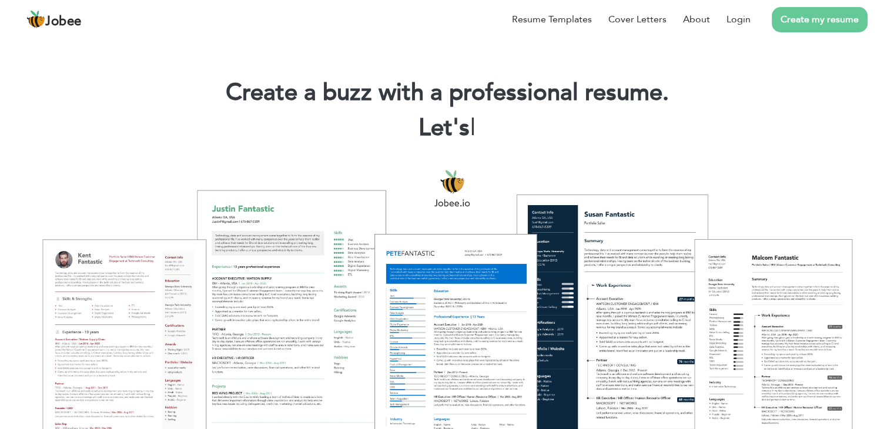
click at [796, 24] on link "Create my resume" at bounding box center [820, 19] width 96 height 25
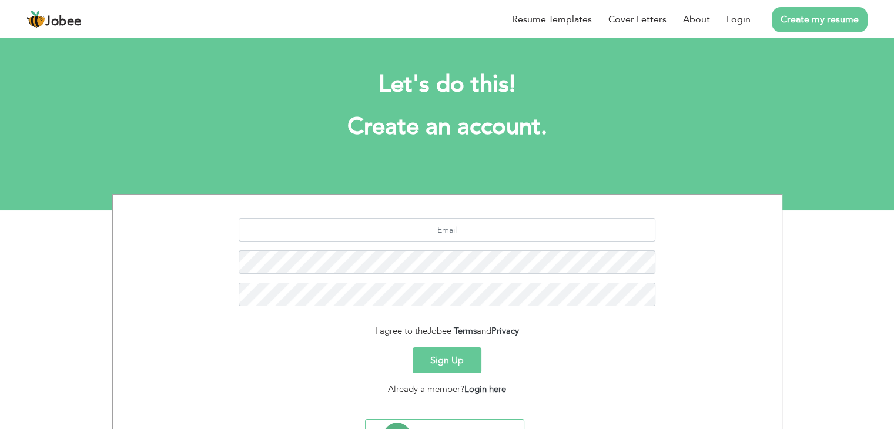
scroll to position [59, 0]
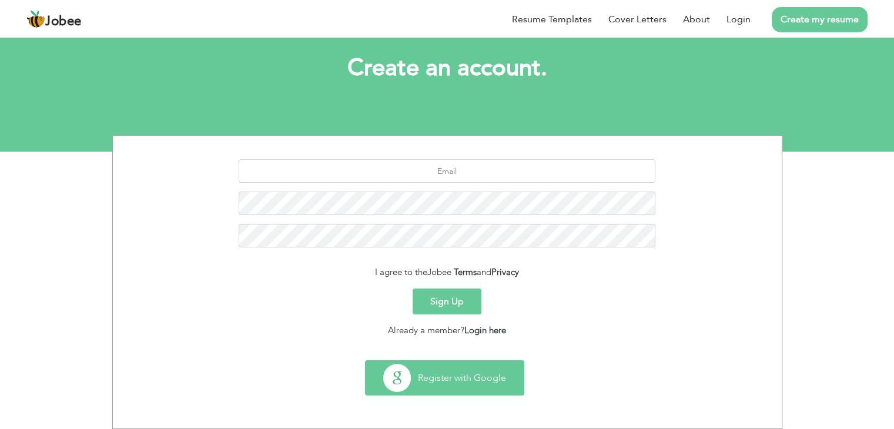
click at [426, 383] on button "Register with Google" at bounding box center [445, 378] width 158 height 34
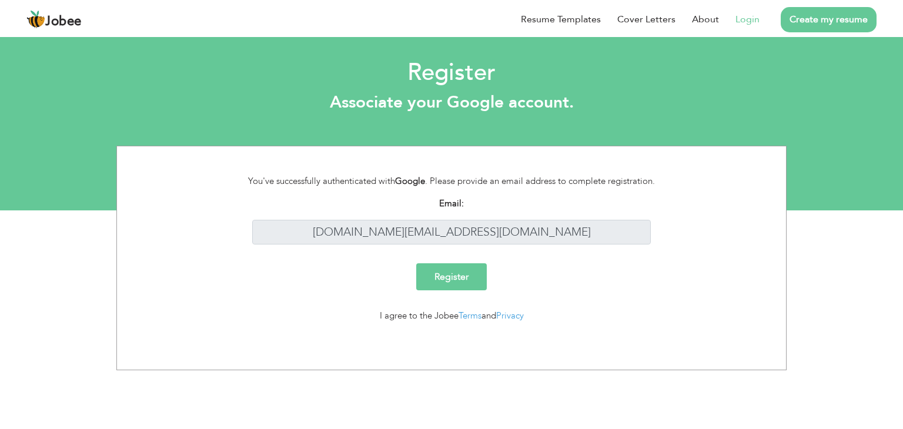
click at [465, 263] on input "Register" at bounding box center [451, 276] width 71 height 27
click at [357, 309] on div "I agree to the Jobee Terms and Privacy" at bounding box center [452, 316] width 434 height 14
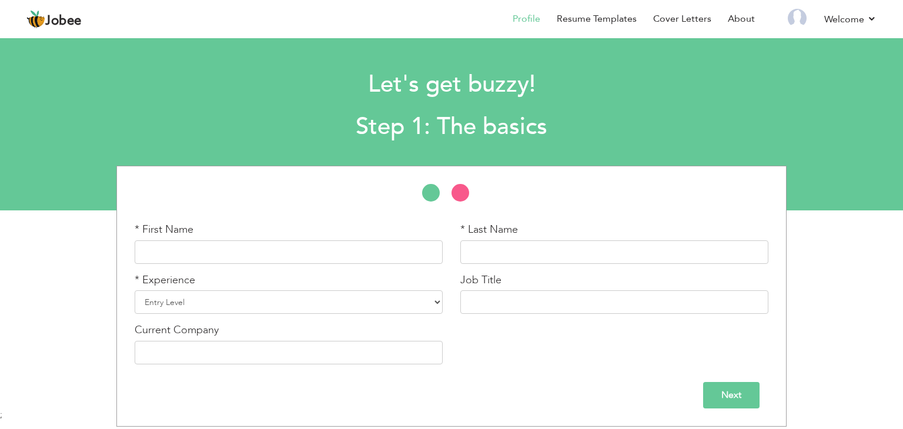
click at [611, 111] on div "Let's get buzzy! Step 1: The basics" at bounding box center [451, 103] width 677 height 91
